Goal: Information Seeking & Learning: Learn about a topic

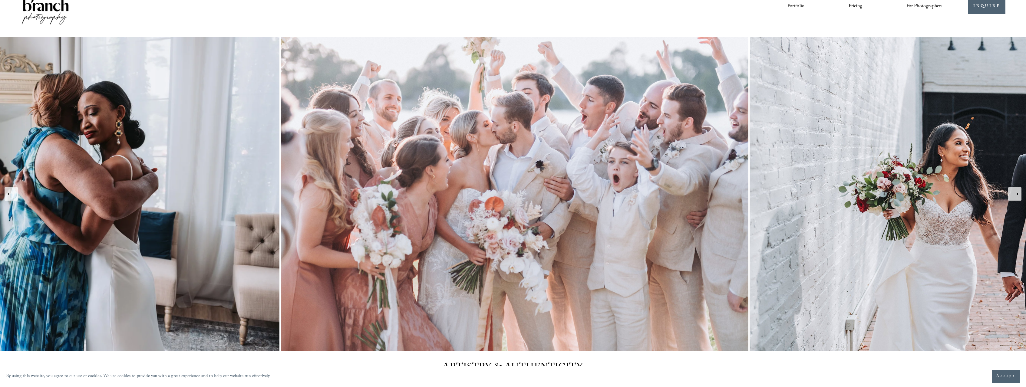
drag, startPoint x: 368, startPoint y: 94, endPoint x: 344, endPoint y: 15, distance: 82.8
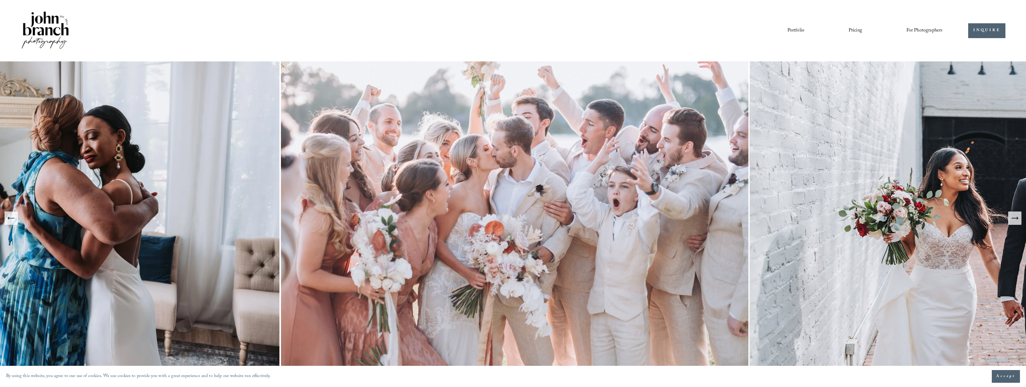
click at [604, 114] on img at bounding box center [515, 218] width 471 height 314
click at [802, 29] on link "Portfolio" at bounding box center [796, 30] width 17 height 10
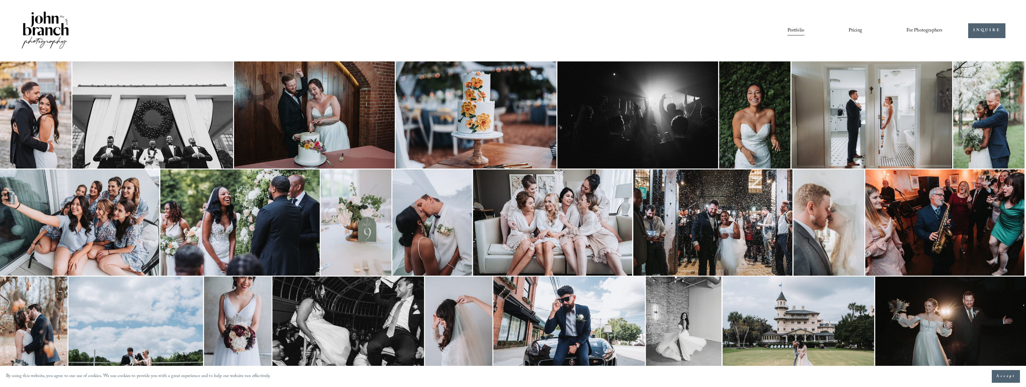
click at [25, 107] on img at bounding box center [35, 114] width 71 height 107
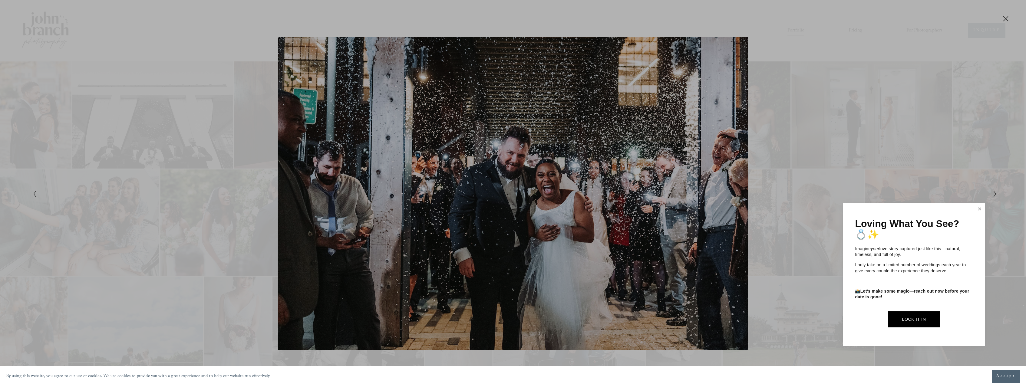
click at [983, 209] on link "Close" at bounding box center [979, 209] width 9 height 10
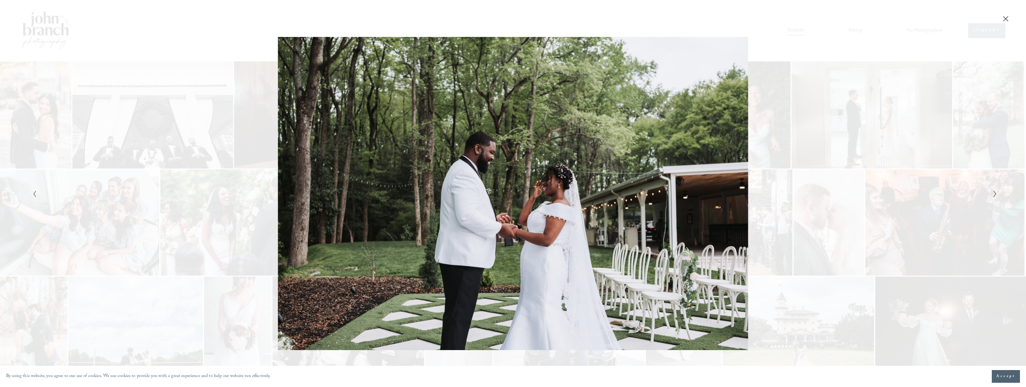
click at [1026, 210] on div "Gallery" at bounding box center [513, 193] width 1026 height 387
click at [836, 214] on div "Gallery" at bounding box center [754, 194] width 482 height 314
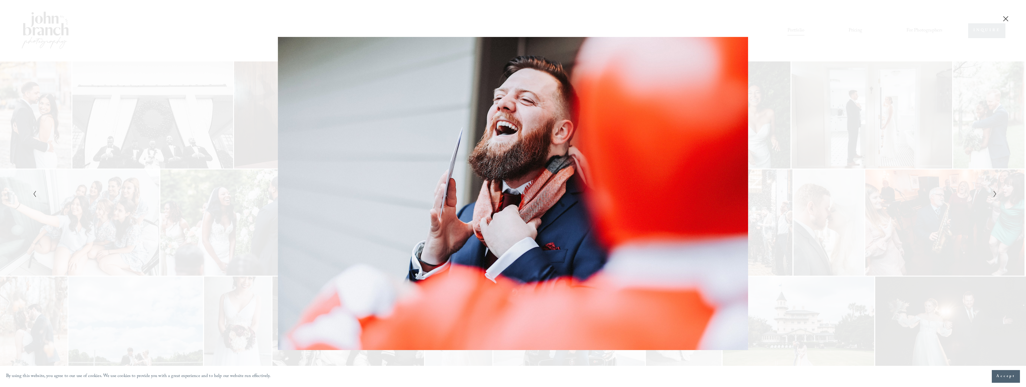
click at [796, 46] on div "Gallery" at bounding box center [754, 194] width 482 height 314
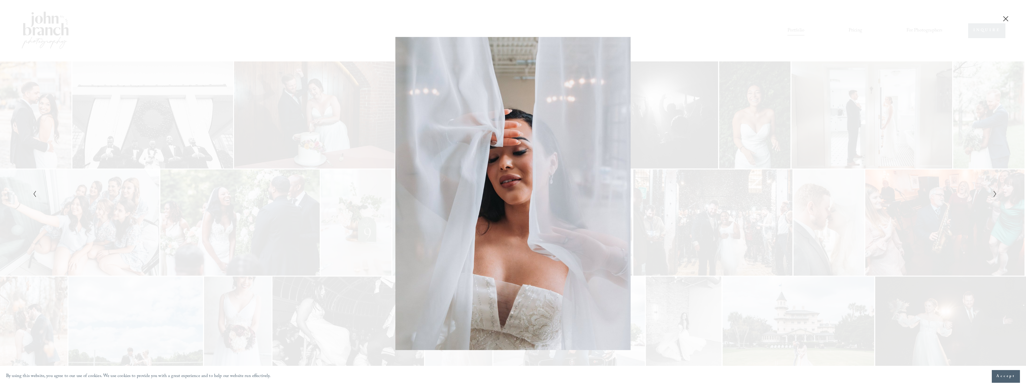
click at [1005, 19] on icon "Close" at bounding box center [1006, 19] width 6 height 6
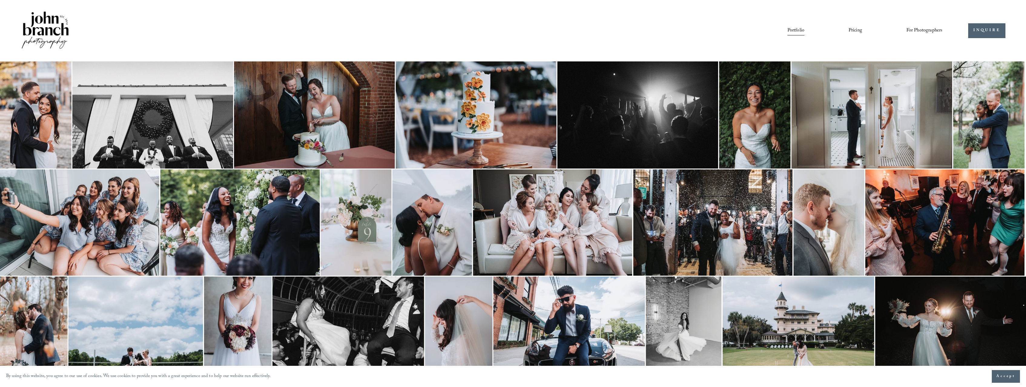
drag, startPoint x: 716, startPoint y: 320, endPoint x: 585, endPoint y: 25, distance: 322.5
click at [848, 27] on nav "Portfolio Pricing For Photographers Presets Education Courses Blog" at bounding box center [865, 30] width 155 height 10
click at [852, 28] on link "Pricing" at bounding box center [856, 30] width 14 height 10
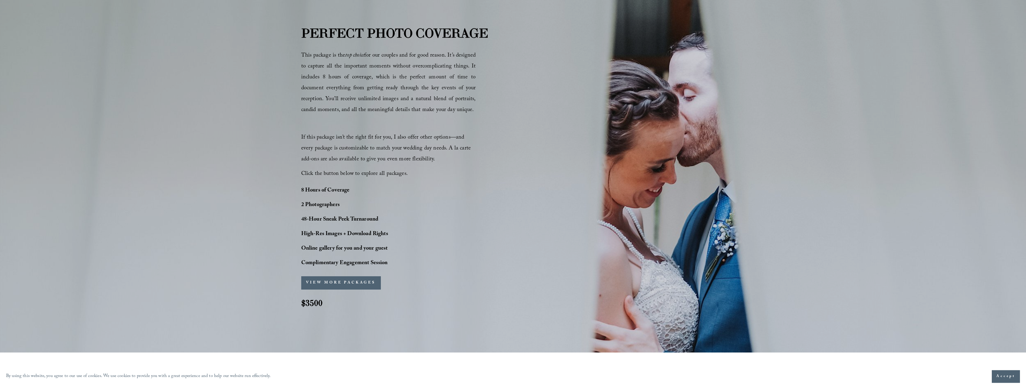
scroll to position [508, 0]
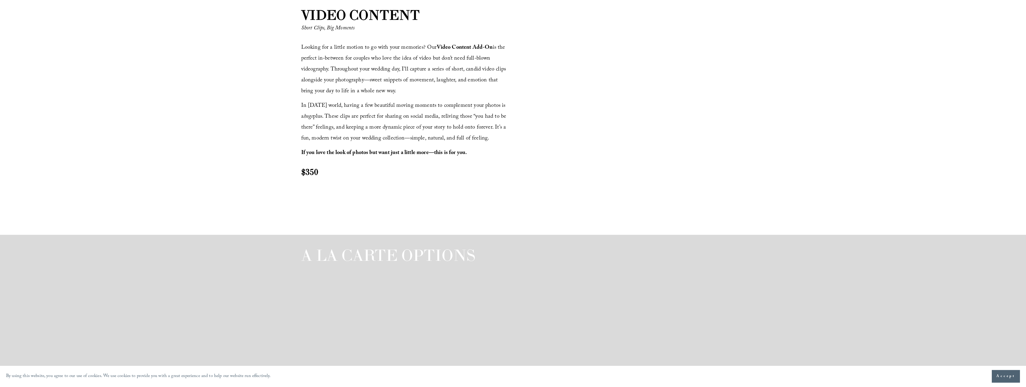
drag, startPoint x: 153, startPoint y: 179, endPoint x: 174, endPoint y: 238, distance: 62.7
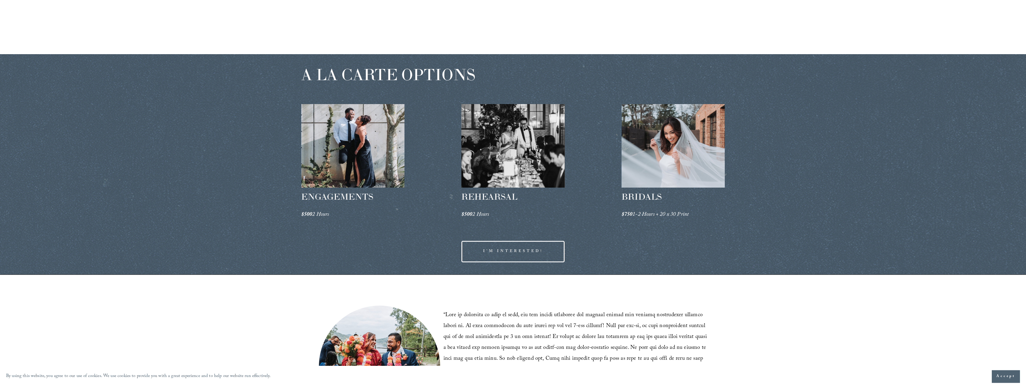
scroll to position [1090, 0]
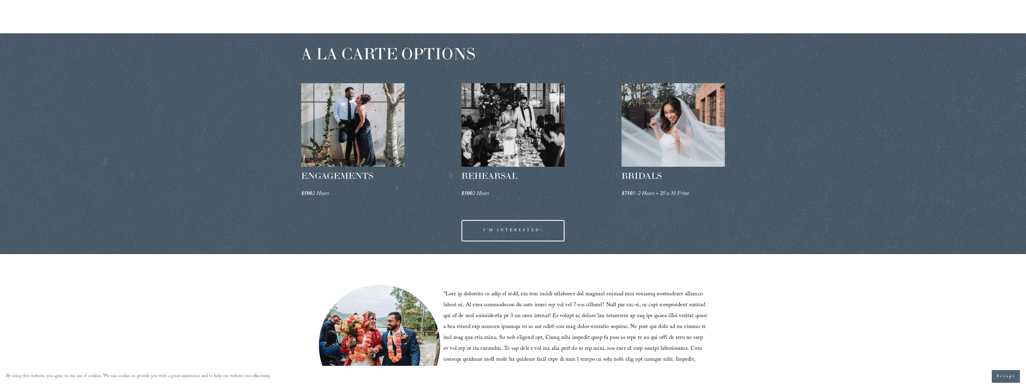
click at [683, 174] on h2 "BRIDALS" at bounding box center [674, 176] width 104 height 12
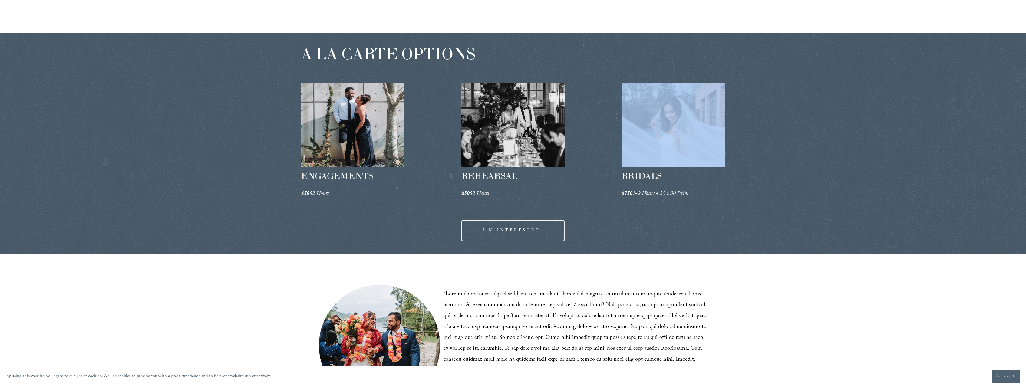
drag, startPoint x: 646, startPoint y: 157, endPoint x: 586, endPoint y: 143, distance: 61.1
click at [622, 145] on div at bounding box center [674, 125] width 104 height 84
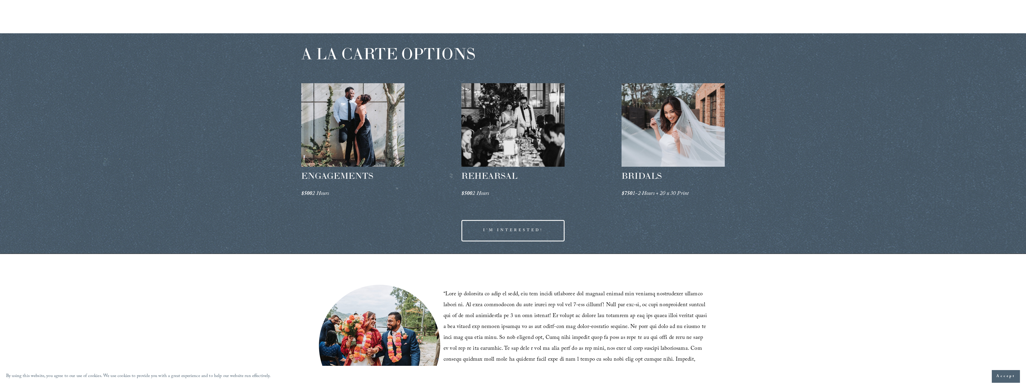
click at [581, 140] on div "A LA CARTE OPTIONS ENGAGEMENTS $500 2 Hours REHEARSAL $500 2 Hours" at bounding box center [513, 143] width 1026 height 221
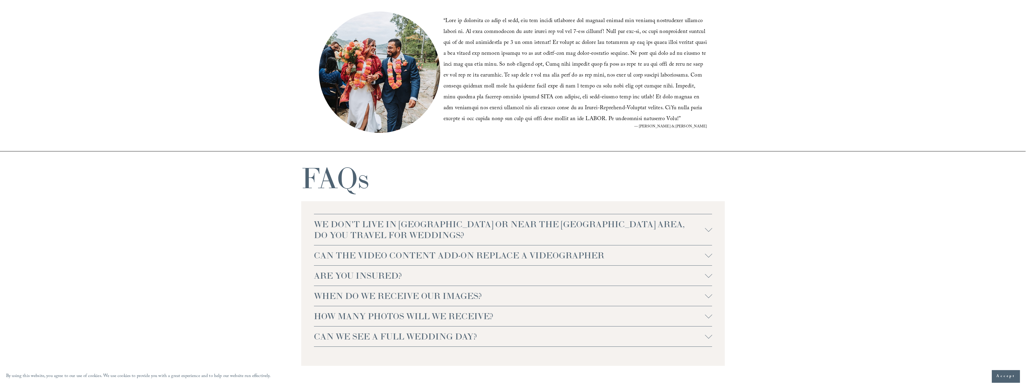
scroll to position [1399, 0]
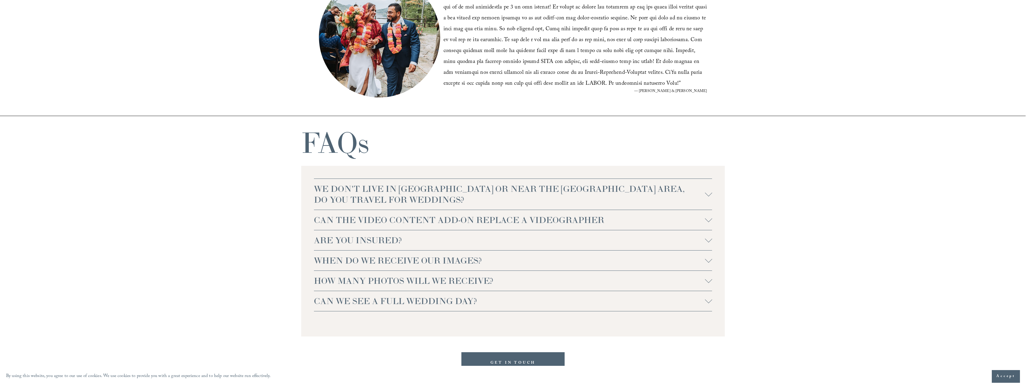
click at [432, 190] on span "WE DON'T LIVE IN NC OR NEAR THE RALEIGH AREA, DO YOU TRAVEL FOR WEDDINGS?" at bounding box center [509, 195] width 391 height 22
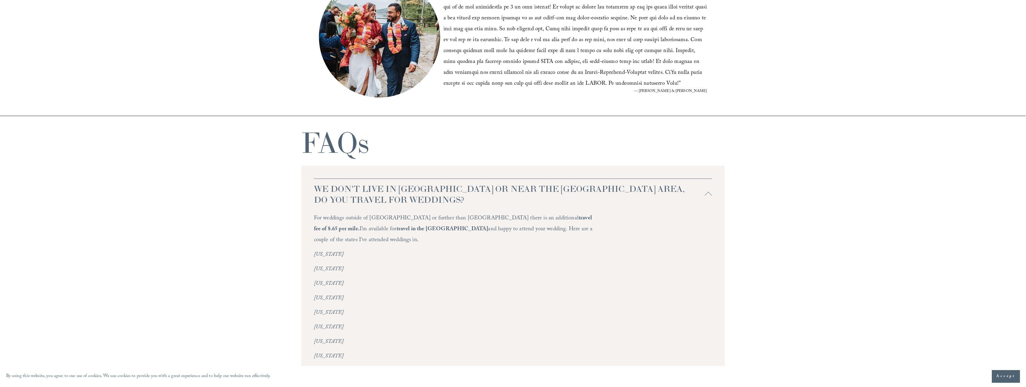
click at [431, 189] on span "WE DON'T LIVE IN NC OR NEAR THE RALEIGH AREA, DO YOU TRAVEL FOR WEDDINGS?" at bounding box center [509, 195] width 391 height 22
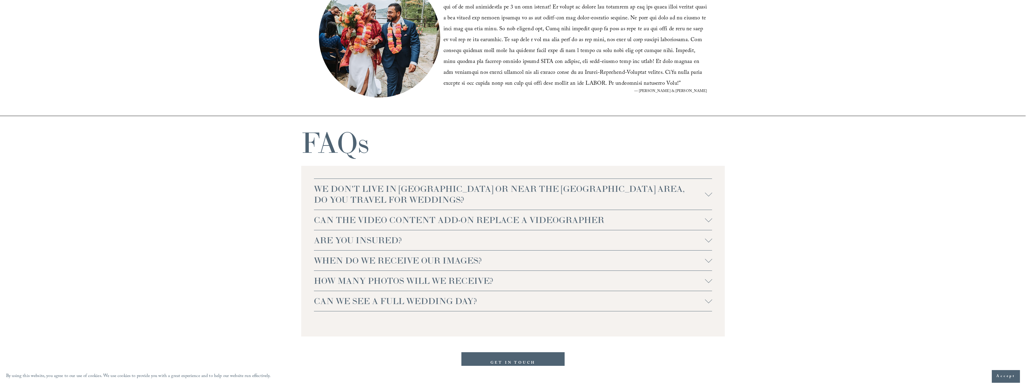
click at [464, 220] on span "CAN THE VIDEO CONTENT ADD-ON REPLACE A VIDEOGRAPHER" at bounding box center [509, 220] width 391 height 11
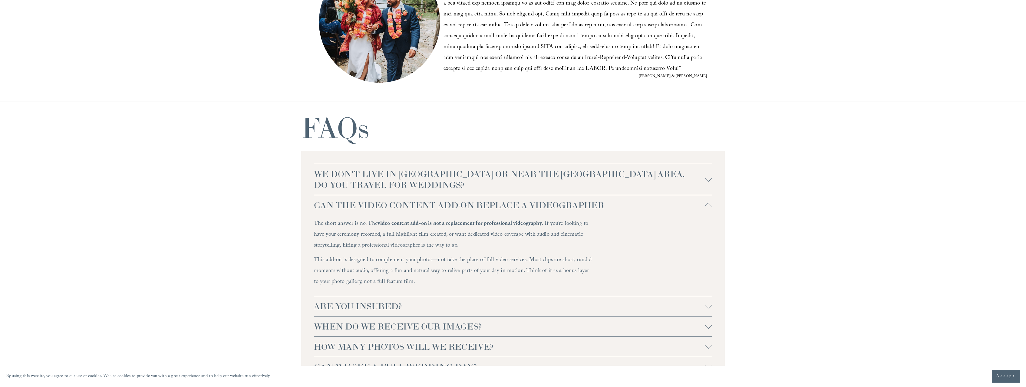
scroll to position [1430, 0]
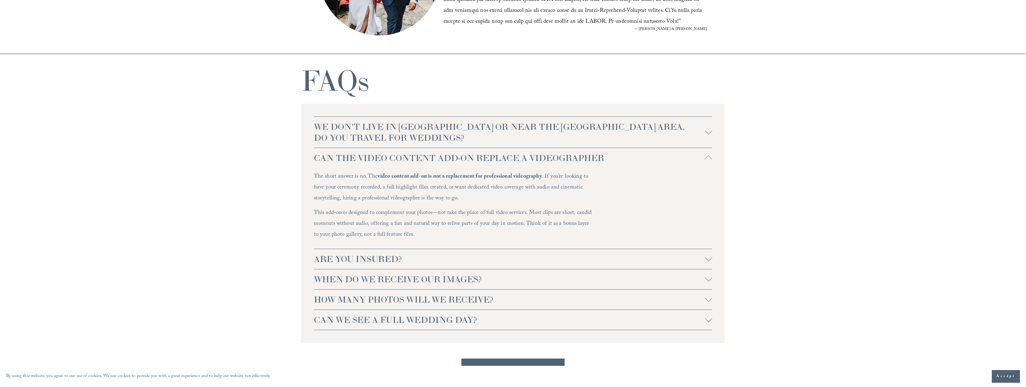
drag, startPoint x: 436, startPoint y: 170, endPoint x: 433, endPoint y: 177, distance: 7.9
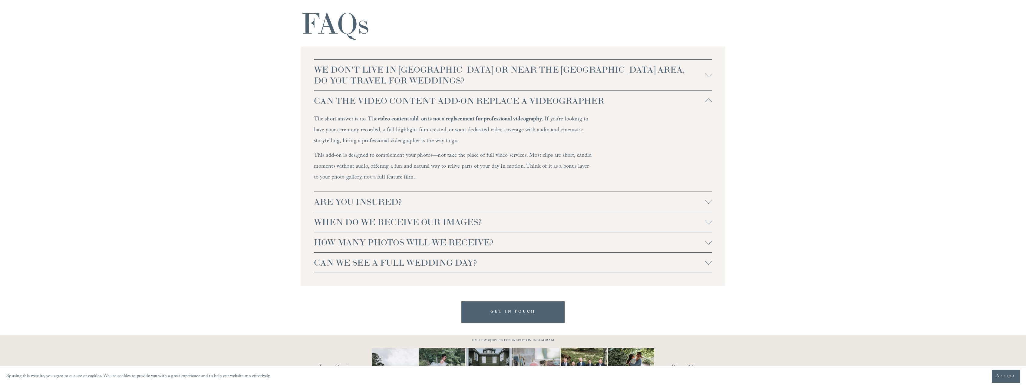
scroll to position [1549, 0]
